Goal: Information Seeking & Learning: Learn about a topic

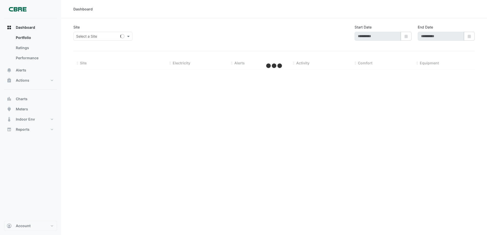
type input "**********"
select select "***"
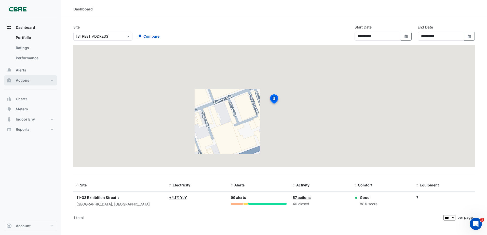
click at [33, 81] on button "Actions" at bounding box center [30, 80] width 53 height 10
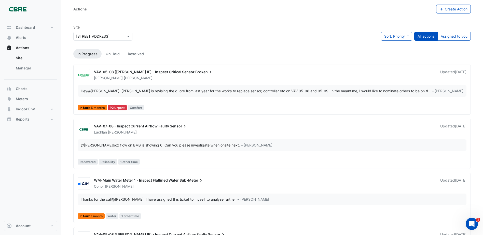
click at [162, 128] on span "VAV-07-08 - Inspect Current Airflow Faulty" at bounding box center [131, 126] width 75 height 4
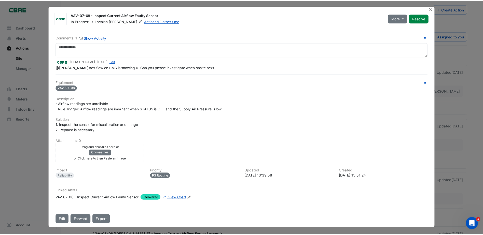
scroll to position [2, 0]
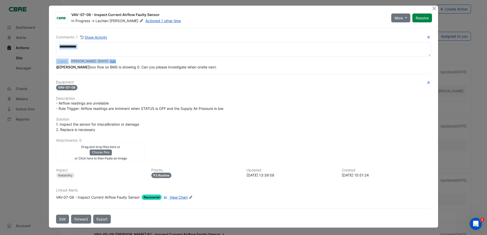
click at [346, 56] on div "Comments: 1 Show Activity [PERSON_NAME] - [DATE] - Edit @[PERSON_NAME] box flow…" at bounding box center [243, 51] width 375 height 35
click at [314, 53] on textarea at bounding box center [243, 49] width 375 height 14
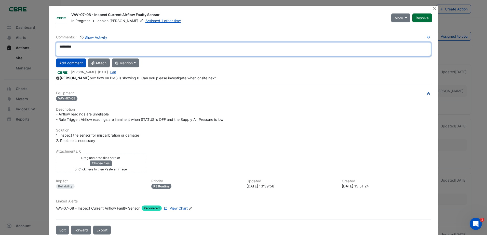
type textarea "*********"
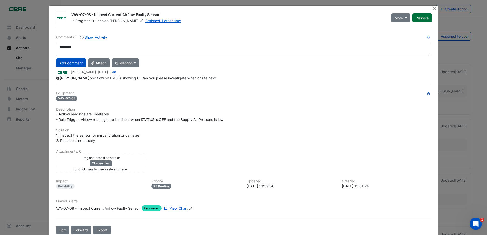
click at [421, 19] on button "Resolve" at bounding box center [422, 17] width 20 height 9
click at [72, 64] on button "Add comment" at bounding box center [71, 63] width 30 height 9
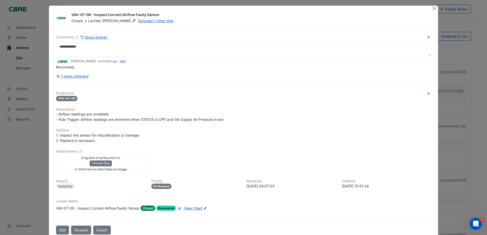
click at [27, 166] on ngb-modal-window "VAV-07-08 - Inspect Current Airflow Faulty Sensor Closed -> [PERSON_NAME] Actio…" at bounding box center [243, 117] width 487 height 235
click at [432, 10] on button "Close" at bounding box center [434, 8] width 5 height 5
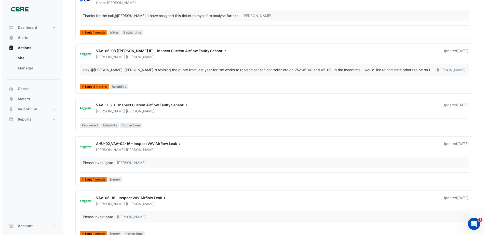
scroll to position [178, 0]
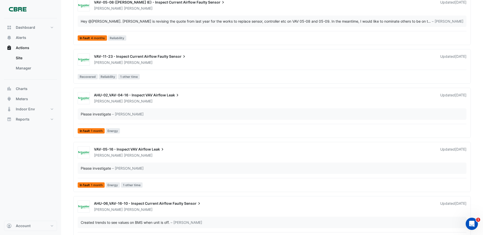
click at [276, 121] on div "AHU-02,VAV-04-16 - Inspect VAV Airflow Leak [PERSON_NAME] Updated [DATE] Please…" at bounding box center [272, 114] width 393 height 44
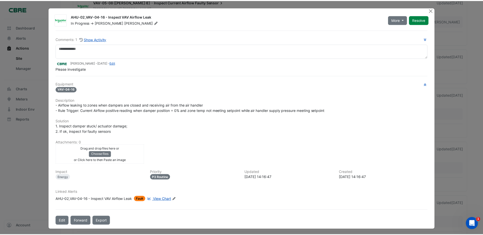
scroll to position [2, 0]
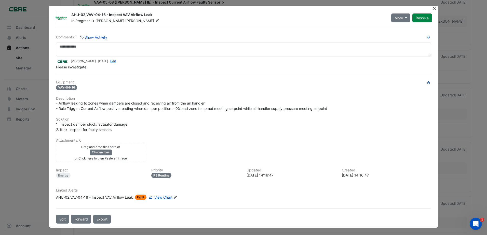
click at [432, 9] on button "Close" at bounding box center [434, 8] width 5 height 5
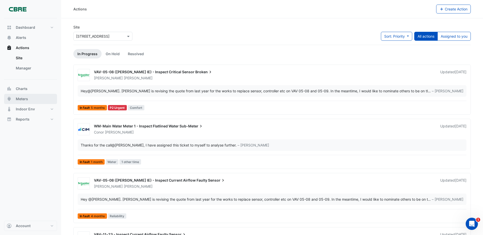
click at [36, 98] on button "Meters" at bounding box center [30, 99] width 53 height 10
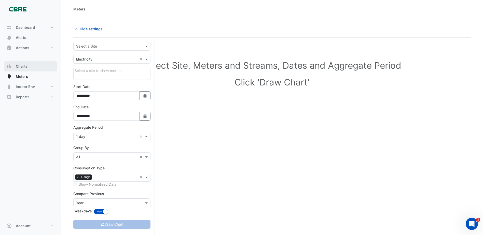
click at [38, 70] on button "Charts" at bounding box center [30, 66] width 53 height 10
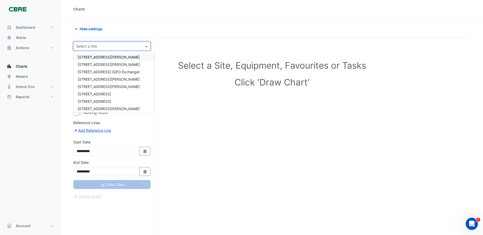
drag, startPoint x: 140, startPoint y: 46, endPoint x: 136, endPoint y: 47, distance: 4.4
click at [139, 45] on div at bounding box center [112, 46] width 77 height 6
click at [120, 92] on div "[STREET_ADDRESS]" at bounding box center [114, 93] width 81 height 7
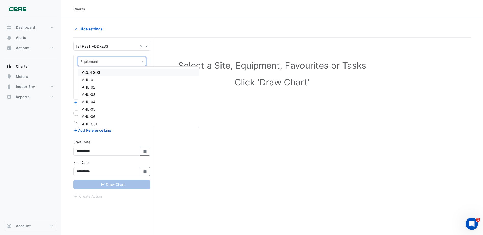
click at [112, 61] on input "text" at bounding box center [106, 61] width 53 height 5
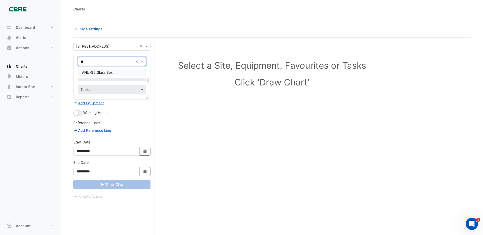
type input "*"
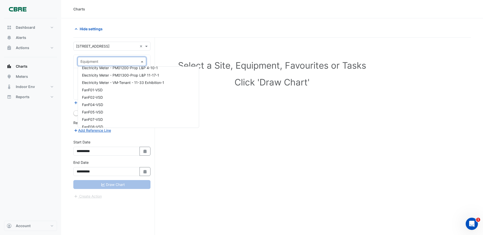
scroll to position [599, 0]
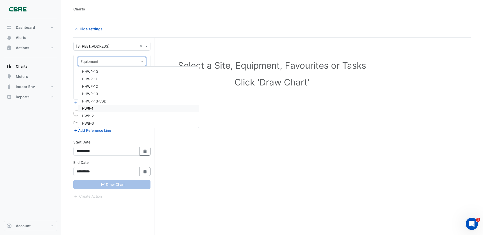
click at [102, 108] on div "HWB-1" at bounding box center [138, 108] width 121 height 7
click at [120, 77] on input "text" at bounding box center [108, 77] width 57 height 5
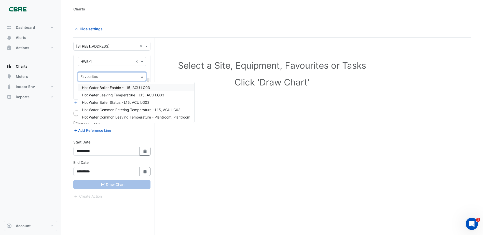
click at [127, 89] on span "Hot Water Boiler Enable - L15, ACU LG03" at bounding box center [116, 88] width 68 height 4
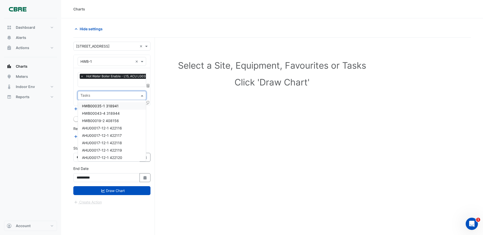
click at [127, 97] on input "text" at bounding box center [108, 95] width 57 height 5
click at [126, 91] on div "Tasks" at bounding box center [112, 95] width 68 height 9
click at [131, 88] on div "Favourites × Hot Water Boiler Enable - L15, ACU LG03 × Tasks" at bounding box center [112, 86] width 77 height 37
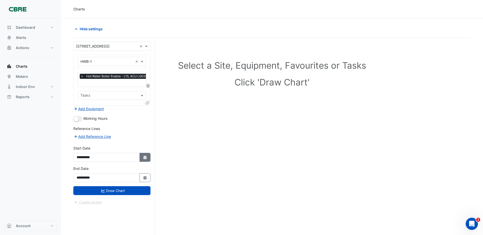
click at [147, 160] on button "Select Date" at bounding box center [145, 157] width 11 height 9
select select "*"
select select "****"
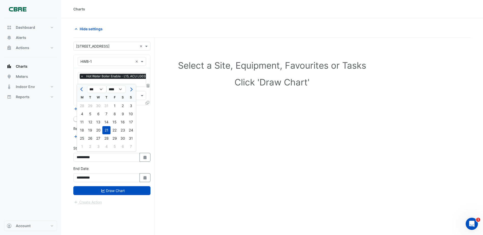
click at [113, 106] on div "1" at bounding box center [115, 106] width 8 height 8
type input "**********"
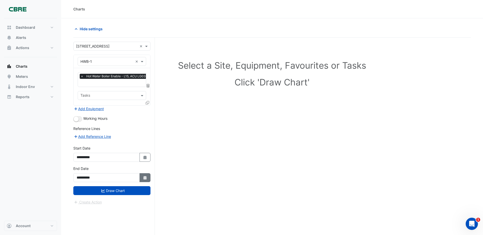
click at [145, 179] on icon "button" at bounding box center [144, 178] width 3 height 4
select select "*"
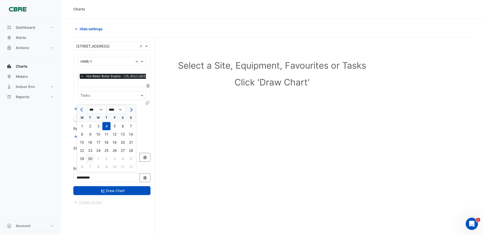
click at [88, 158] on div "30" at bounding box center [90, 159] width 8 height 8
type input "**********"
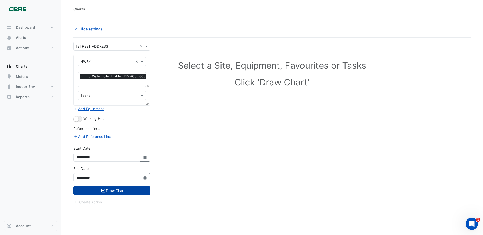
click at [128, 190] on button "Draw Chart" at bounding box center [111, 190] width 77 height 9
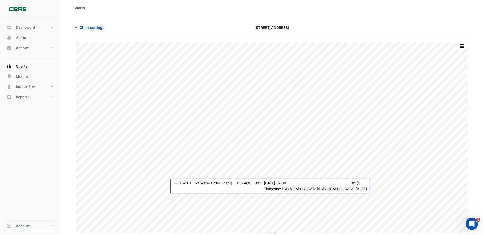
scroll to position [2, 0]
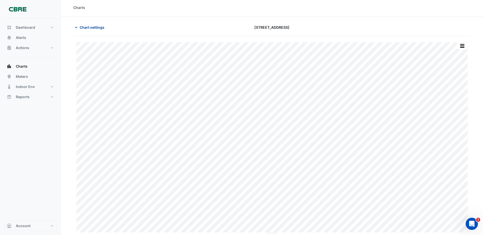
click at [89, 26] on span "Chart settings" at bounding box center [92, 27] width 25 height 5
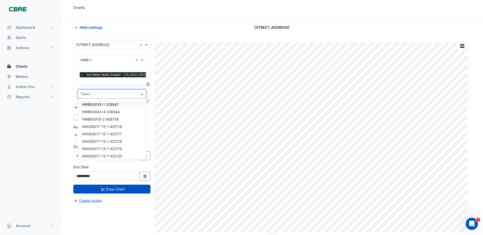
click at [110, 95] on input "text" at bounding box center [108, 94] width 57 height 5
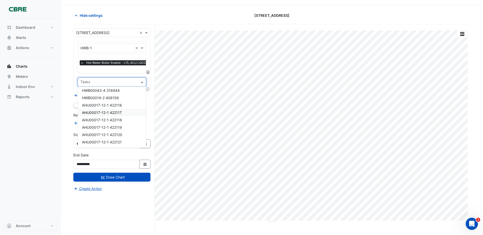
scroll to position [19, 0]
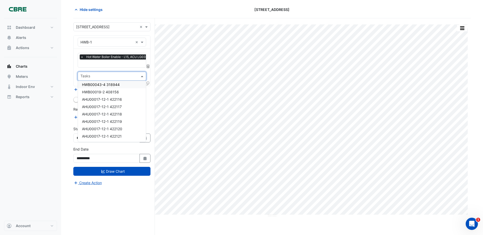
click at [103, 67] on div "Favourites × Hot Water Boiler Enable - L15, ACU LG03 × Tasks" at bounding box center [112, 67] width 77 height 37
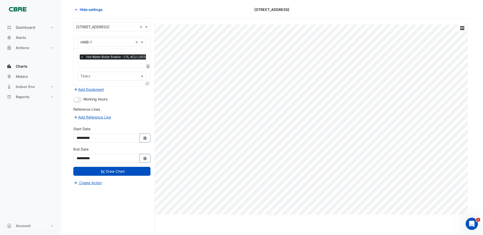
scroll to position [0, 3]
click at [103, 65] on input "text" at bounding box center [112, 63] width 68 height 5
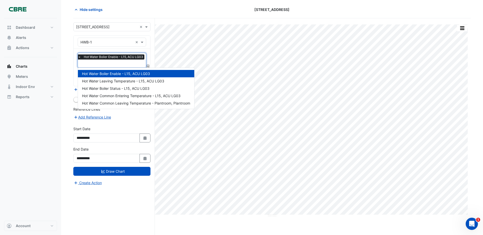
click at [104, 65] on input "text" at bounding box center [112, 63] width 68 height 5
click at [65, 144] on section "Hide settings [STREET_ADDRESS] Print Save as JPEG Save as PNG Pivot Data Table …" at bounding box center [272, 117] width 422 height 236
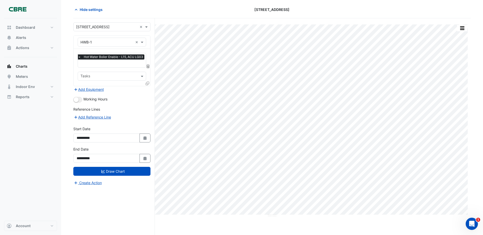
click at [147, 85] on icon at bounding box center [148, 84] width 4 height 4
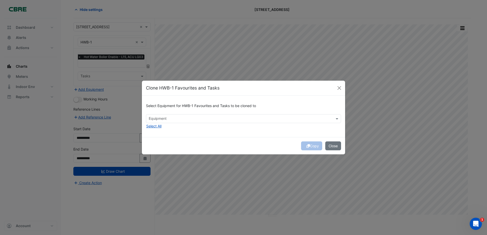
click at [175, 121] on input "text" at bounding box center [241, 119] width 184 height 5
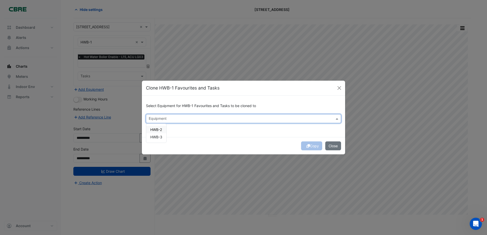
click at [159, 130] on span "HWB-2" at bounding box center [156, 130] width 12 height 4
click at [156, 139] on span "HWB-3" at bounding box center [156, 137] width 12 height 4
click at [308, 146] on div "Copy Close" at bounding box center [243, 145] width 203 height 17
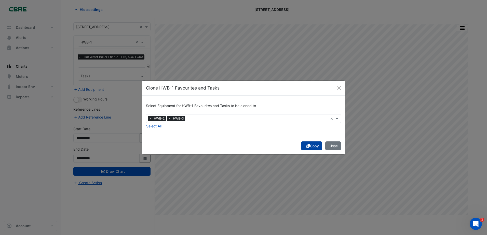
click at [307, 146] on icon "submit" at bounding box center [308, 146] width 4 height 4
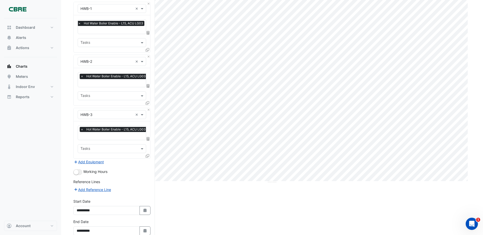
scroll to position [79, 0]
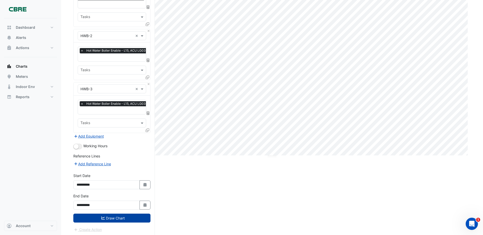
click at [109, 217] on button "Draw Chart" at bounding box center [111, 218] width 77 height 9
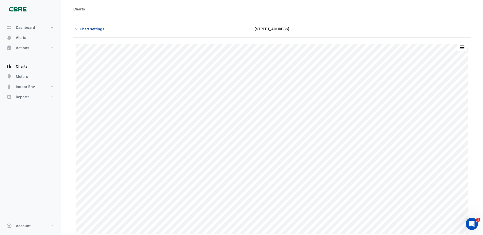
click at [96, 31] on span "Chart settings" at bounding box center [92, 28] width 25 height 5
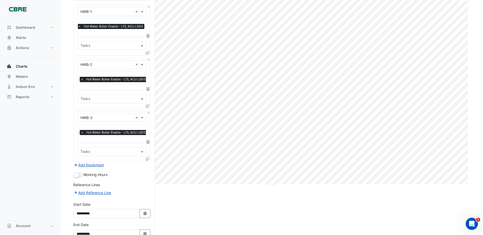
scroll to position [79, 0]
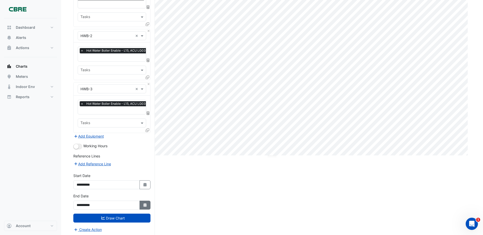
click at [145, 201] on button "Select Date" at bounding box center [145, 205] width 11 height 9
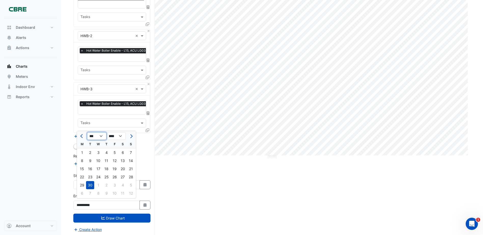
click at [97, 139] on select "*** *** *** *** ***" at bounding box center [96, 136] width 19 height 8
select select "*"
click at [87, 132] on select "*** *** *** *** ***" at bounding box center [96, 136] width 19 height 8
click at [130, 185] on div "31" at bounding box center [131, 185] width 8 height 8
type input "**********"
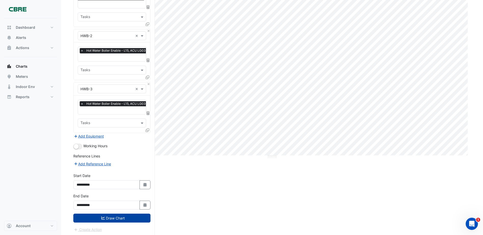
click at [146, 214] on button "Draw Chart" at bounding box center [111, 218] width 77 height 9
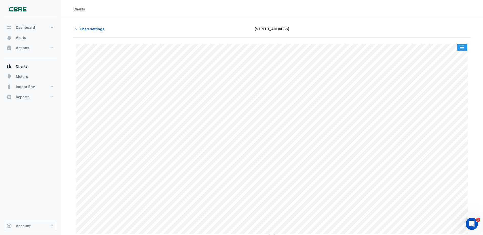
click at [461, 47] on button "button" at bounding box center [462, 47] width 10 height 6
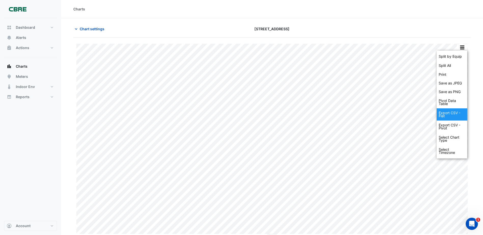
click at [459, 118] on div "Export CSV - Flat" at bounding box center [452, 114] width 31 height 12
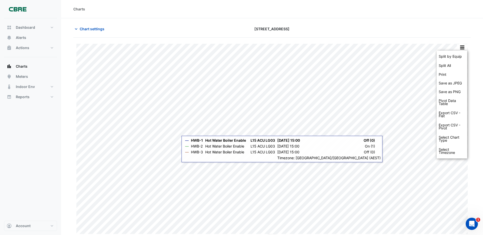
scroll to position [2, 0]
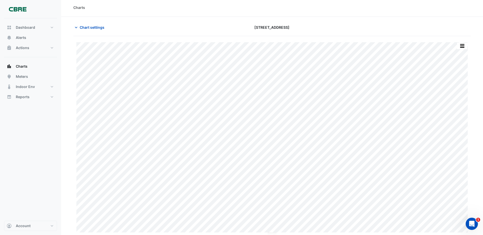
click at [36, 157] on div "Dashboard Portfolio Ratings Performance Alerts Actions Site Manager Charts" at bounding box center [30, 119] width 53 height 203
click at [462, 48] on button "button" at bounding box center [462, 46] width 10 height 6
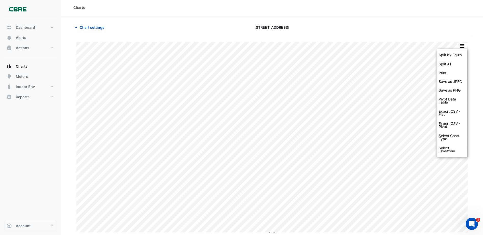
click at [463, 38] on div "Split by Equip Split All Print Save as JPEG Save as PNG Pivot Data Table Export…" at bounding box center [271, 135] width 397 height 199
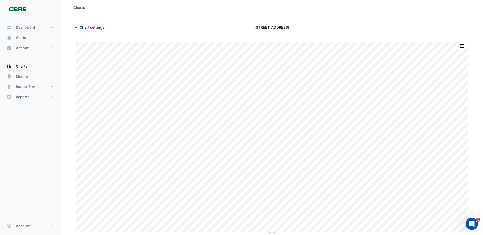
click at [82, 25] on span "Chart settings" at bounding box center [92, 27] width 25 height 5
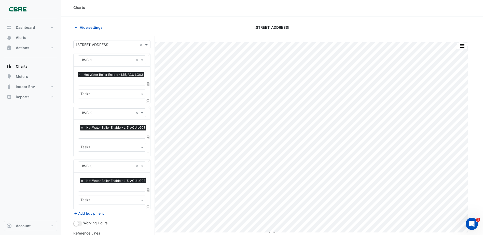
click at [114, 15] on div "Charts" at bounding box center [272, 7] width 422 height 18
click at [93, 28] on span "Hide settings" at bounding box center [91, 27] width 23 height 5
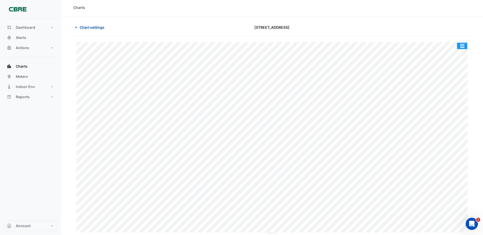
click at [463, 45] on button "button" at bounding box center [462, 46] width 10 height 6
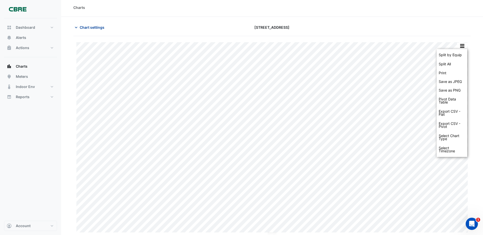
click at [86, 29] on span "Chart settings" at bounding box center [92, 27] width 25 height 5
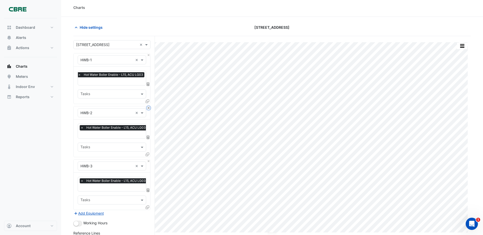
click at [147, 109] on button "Close" at bounding box center [148, 107] width 3 height 3
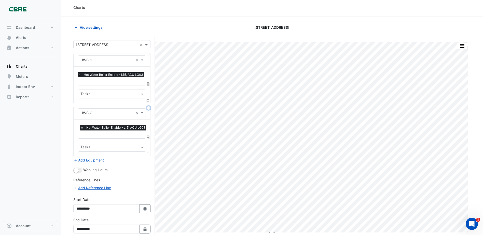
click at [147, 109] on button "Close" at bounding box center [148, 107] width 3 height 3
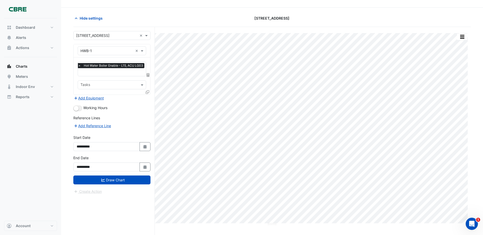
scroll to position [19, 0]
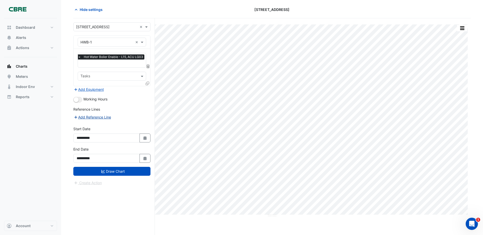
click at [98, 118] on button "Add Reference Line" at bounding box center [92, 117] width 38 height 6
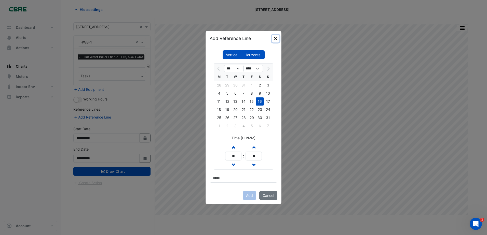
click at [276, 36] on button "Close" at bounding box center [276, 39] width 8 height 8
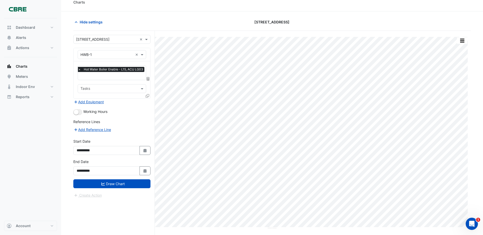
scroll to position [0, 0]
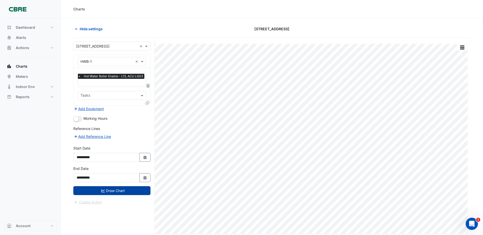
click at [93, 190] on button "Draw Chart" at bounding box center [111, 190] width 77 height 9
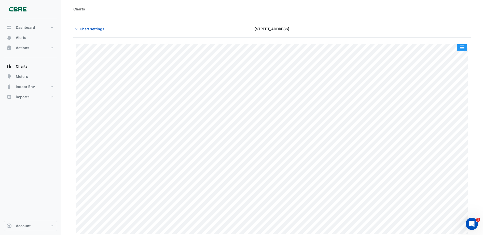
click at [464, 49] on button "button" at bounding box center [462, 47] width 10 height 6
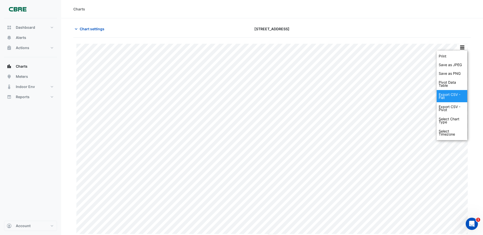
click at [459, 94] on div "Export CSV - Flat" at bounding box center [452, 96] width 31 height 12
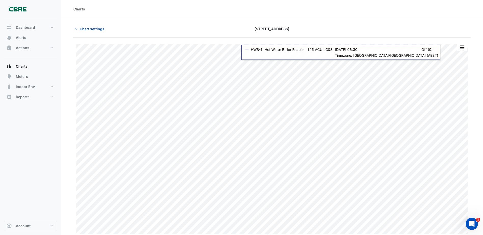
click at [89, 31] on button "Chart settings" at bounding box center [90, 28] width 34 height 9
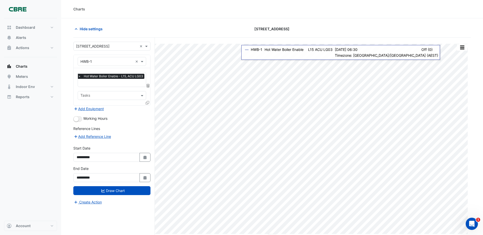
click at [100, 62] on input "text" at bounding box center [106, 61] width 53 height 5
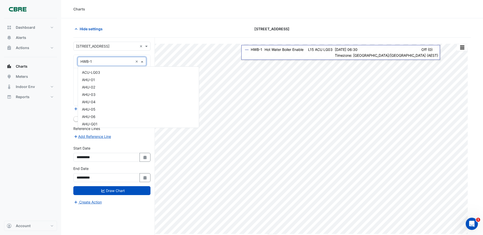
scroll to position [637, 0]
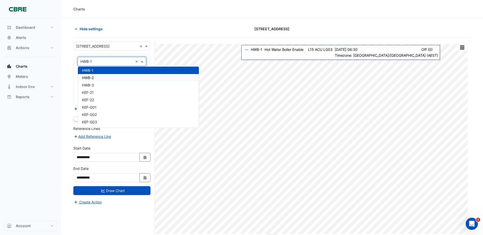
click at [100, 78] on div "HWB-2" at bounding box center [138, 77] width 121 height 7
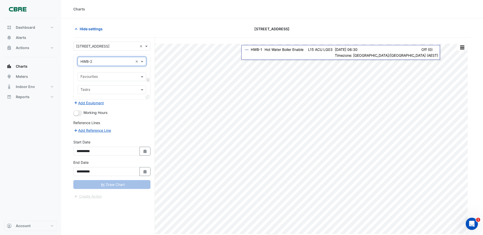
click at [102, 79] on div at bounding box center [109, 77] width 58 height 7
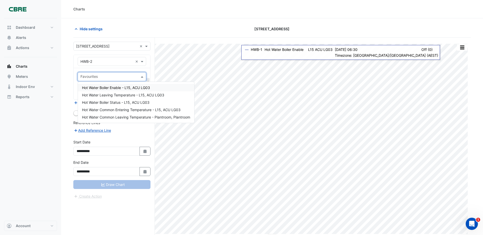
click at [104, 88] on span "Hot Water Boiler Enable - L15, ACU LG03" at bounding box center [116, 88] width 68 height 4
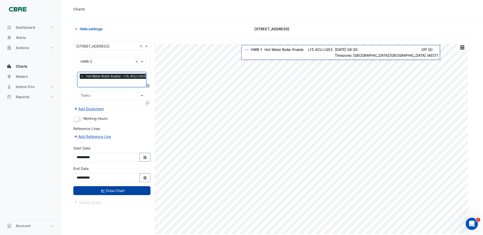
click at [114, 193] on button "Draw Chart" at bounding box center [111, 190] width 77 height 9
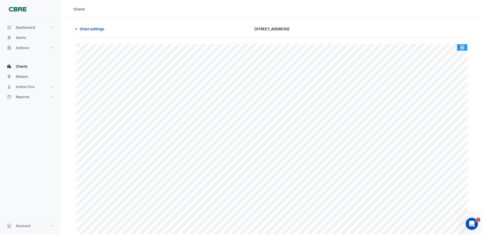
click at [462, 50] on button "button" at bounding box center [462, 47] width 10 height 6
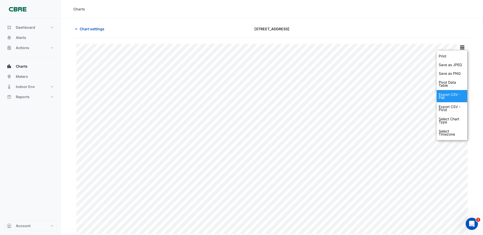
click at [460, 100] on div "Export CSV - Flat" at bounding box center [452, 96] width 31 height 12
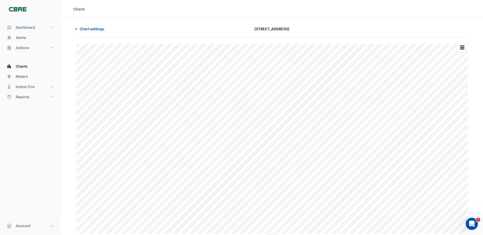
click at [136, 35] on div "Chart settings [STREET_ADDRESS]" at bounding box center [271, 30] width 397 height 13
click at [102, 29] on span "Chart settings" at bounding box center [92, 28] width 25 height 5
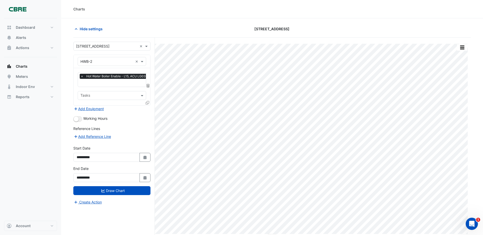
click at [97, 61] on input "text" at bounding box center [106, 61] width 53 height 5
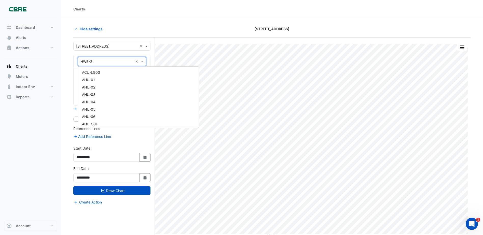
scroll to position [644, 0]
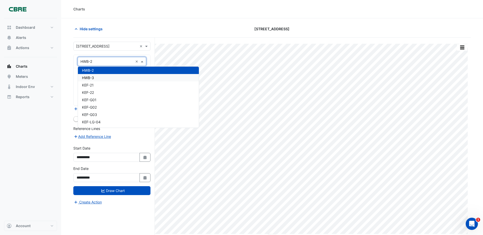
click at [96, 77] on div "HWB-3" at bounding box center [138, 77] width 121 height 7
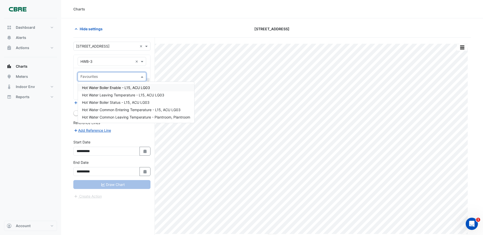
click at [96, 79] on input "text" at bounding box center [108, 77] width 57 height 5
click at [100, 89] on span "Hot Water Boiler Enable - L15, ACU LG03" at bounding box center [116, 88] width 68 height 4
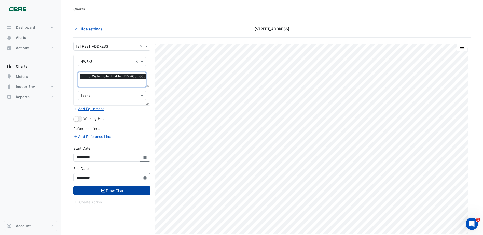
drag, startPoint x: 106, startPoint y: 188, endPoint x: 91, endPoint y: 193, distance: 15.5
click at [104, 189] on button "Draw Chart" at bounding box center [111, 190] width 77 height 9
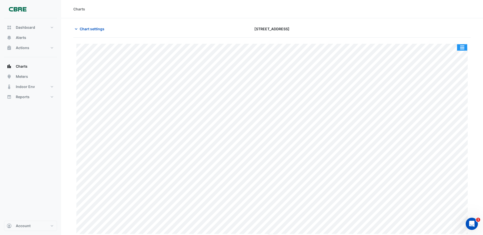
click at [463, 48] on button "button" at bounding box center [462, 47] width 10 height 6
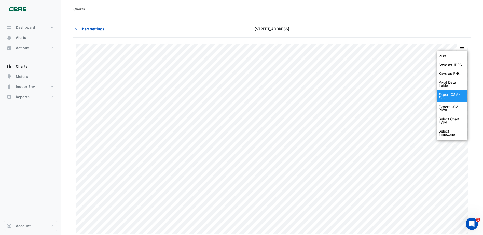
click at [451, 100] on div "Export CSV - Flat" at bounding box center [452, 96] width 31 height 12
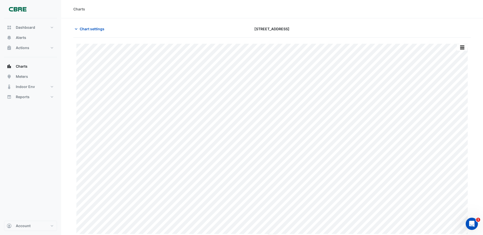
drag, startPoint x: 143, startPoint y: 21, endPoint x: 124, endPoint y: 27, distance: 20.3
click at [143, 21] on section "Chart settings [STREET_ADDRESS] Print Save as JPEG Save as PNG Pivot Data Table…" at bounding box center [272, 127] width 422 height 218
click at [81, 29] on span "Chart settings" at bounding box center [92, 28] width 25 height 5
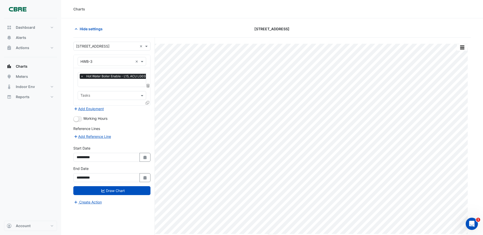
click at [93, 61] on input "text" at bounding box center [106, 61] width 53 height 5
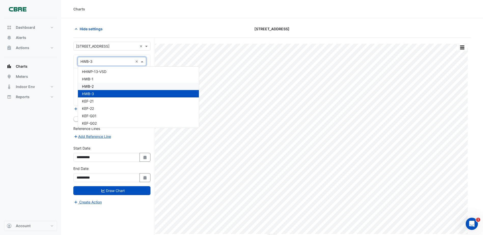
scroll to position [601, 0]
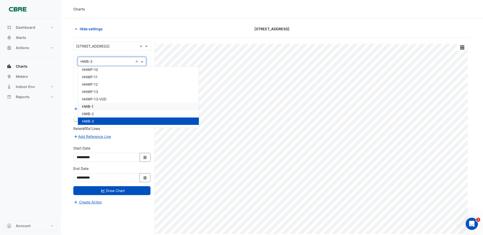
click at [94, 107] on div "HWB-1" at bounding box center [138, 106] width 121 height 7
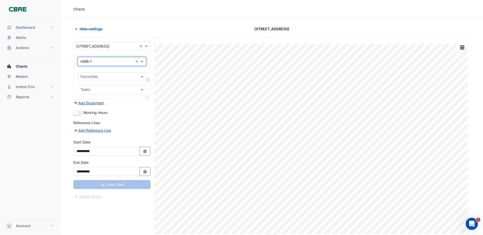
click at [98, 77] on input "text" at bounding box center [108, 77] width 57 height 5
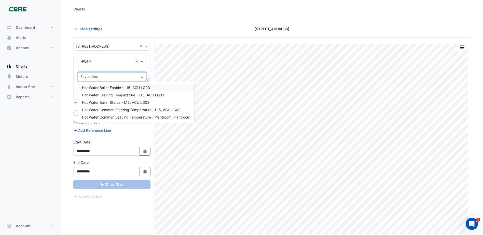
click at [97, 89] on span "Hot Water Boiler Enable - L15, ACU LG03" at bounding box center [116, 88] width 68 height 4
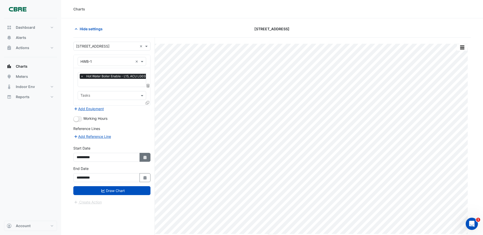
click at [146, 158] on icon "button" at bounding box center [144, 158] width 3 height 4
select select "*"
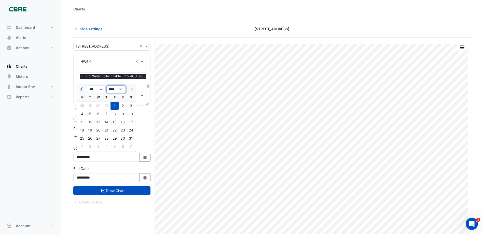
click at [113, 91] on select "**** **** **** **** **** **** **** **** **** **** ****" at bounding box center [115, 90] width 19 height 8
select select "****"
click at [106, 86] on select "**** **** **** **** **** **** **** **** **** **** ****" at bounding box center [115, 90] width 19 height 8
click at [107, 105] on div "1" at bounding box center [106, 106] width 8 height 8
type input "**********"
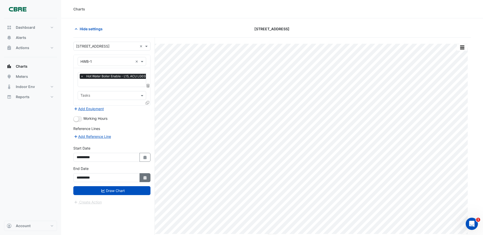
click at [143, 179] on fa-icon "Select Date" at bounding box center [145, 178] width 5 height 4
select select "*"
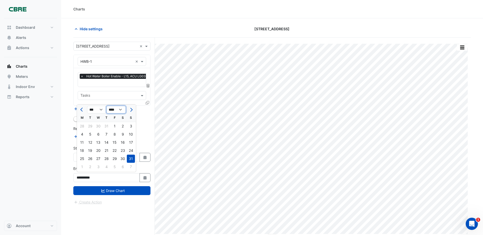
click at [114, 107] on select "**** **** **** **** **** **** **** **** **** **** **** ****" at bounding box center [115, 110] width 19 height 8
select select "****"
click at [106, 106] on select "**** **** **** **** **** **** **** **** **** **** **** ****" at bounding box center [115, 110] width 19 height 8
click at [122, 160] on div "31" at bounding box center [123, 159] width 8 height 8
type input "**********"
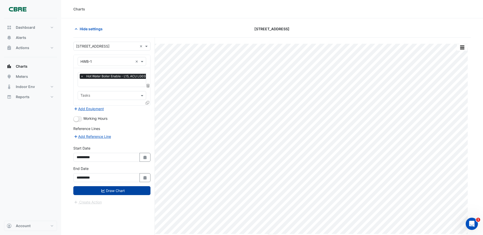
click at [112, 191] on button "Draw Chart" at bounding box center [111, 190] width 77 height 9
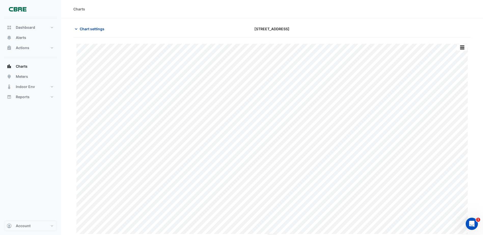
click at [85, 28] on span "Chart settings" at bounding box center [92, 28] width 25 height 5
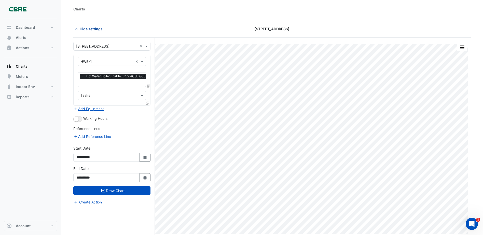
click at [84, 28] on span "Hide settings" at bounding box center [91, 28] width 23 height 5
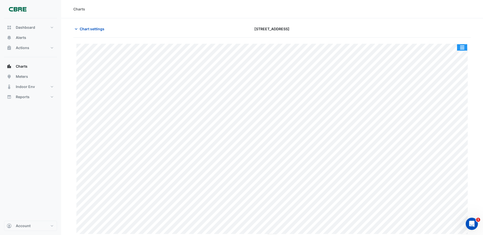
click at [463, 46] on button "button" at bounding box center [462, 47] width 10 height 6
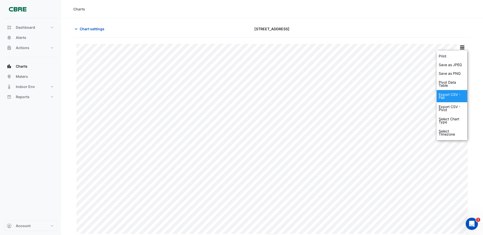
click at [455, 99] on div "Export CSV - Flat" at bounding box center [452, 96] width 31 height 12
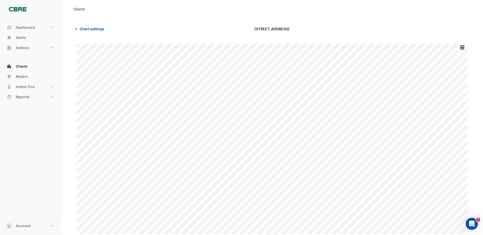
click at [97, 31] on span "Chart settings" at bounding box center [92, 28] width 25 height 5
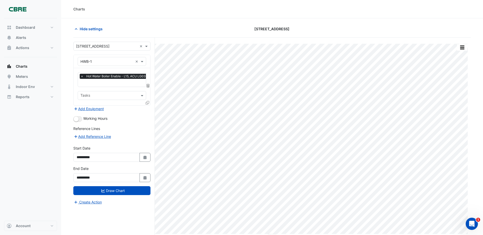
click at [99, 61] on input "text" at bounding box center [106, 61] width 53 height 5
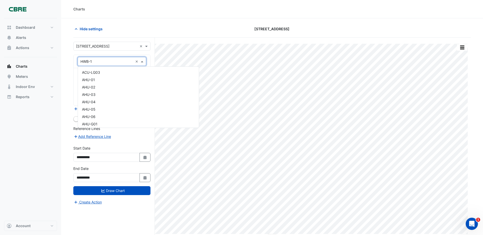
scroll to position [637, 0]
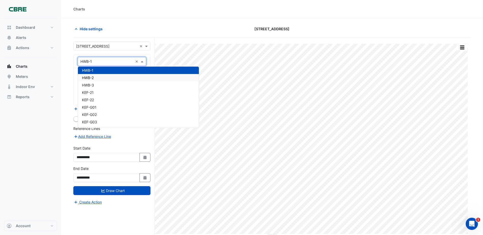
click at [98, 78] on div "HWB-2" at bounding box center [138, 77] width 121 height 7
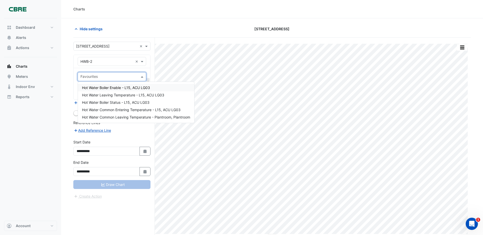
click at [104, 76] on input "text" at bounding box center [108, 77] width 57 height 5
click at [104, 86] on span "Hot Water Boiler Enable - L15, ACU LG03" at bounding box center [116, 88] width 68 height 4
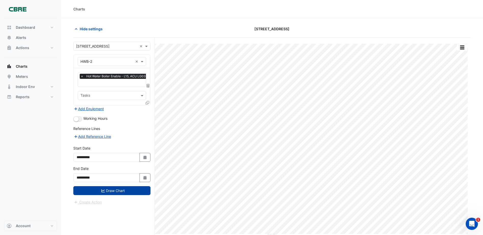
click at [113, 189] on button "Draw Chart" at bounding box center [111, 190] width 77 height 9
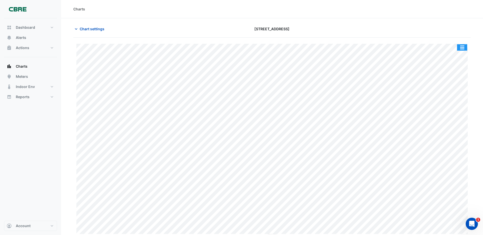
click at [465, 47] on button "button" at bounding box center [462, 47] width 10 height 6
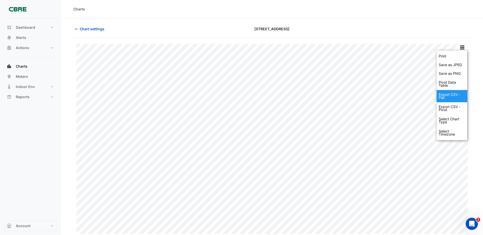
click at [447, 93] on div "Export CSV - Flat" at bounding box center [452, 96] width 31 height 12
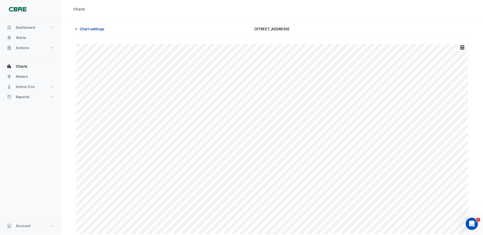
click at [96, 32] on button "Chart settings" at bounding box center [90, 28] width 34 height 9
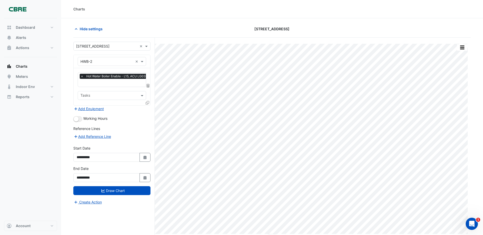
click at [97, 63] on input "text" at bounding box center [106, 61] width 53 height 5
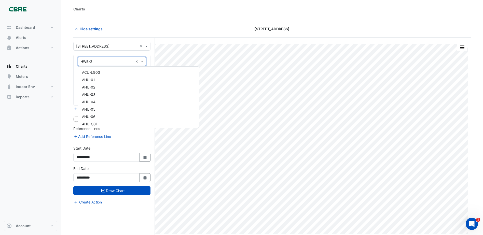
scroll to position [644, 0]
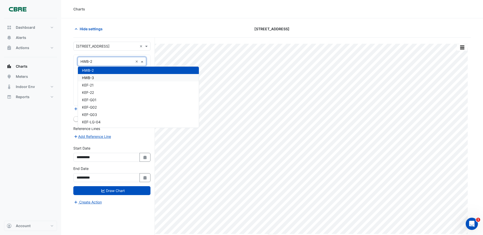
click at [97, 78] on div "HWB-3" at bounding box center [138, 77] width 121 height 7
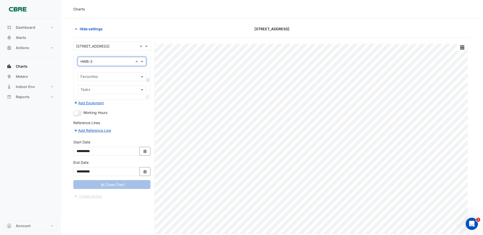
click at [104, 82] on div "Favourites Tasks" at bounding box center [112, 83] width 77 height 31
click at [103, 80] on div at bounding box center [109, 77] width 58 height 7
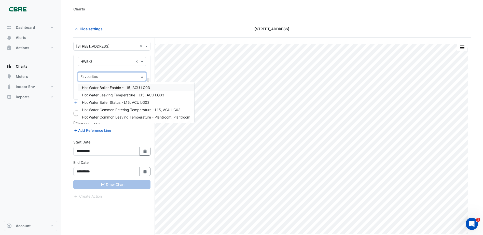
click at [103, 87] on span "Hot Water Boiler Enable - L15, ACU LG03" at bounding box center [116, 88] width 68 height 4
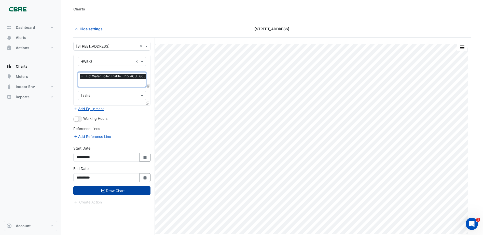
click at [100, 190] on button "Draw Chart" at bounding box center [111, 190] width 77 height 9
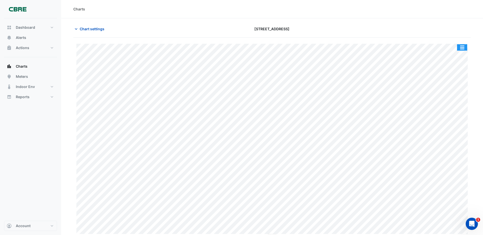
click at [460, 48] on button "button" at bounding box center [462, 47] width 10 height 6
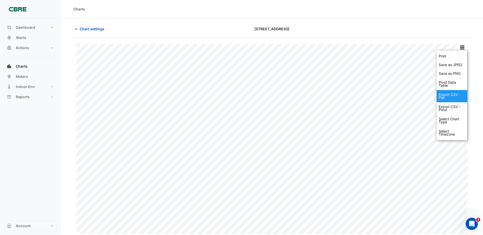
click at [447, 98] on div "Export CSV - Flat" at bounding box center [452, 96] width 31 height 12
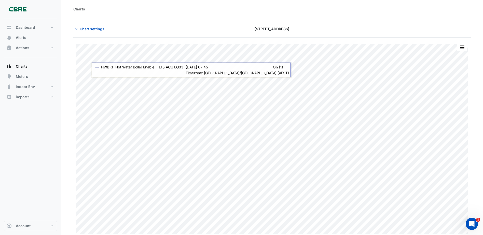
scroll to position [2, 0]
